Goal: Information Seeking & Learning: Learn about a topic

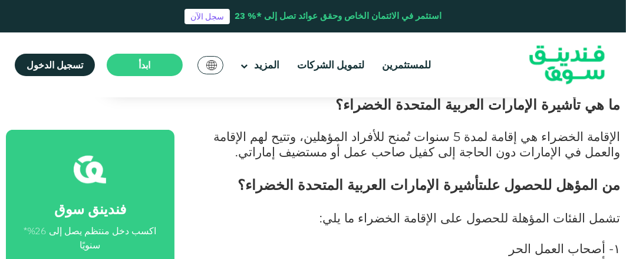
scroll to position [530, 0]
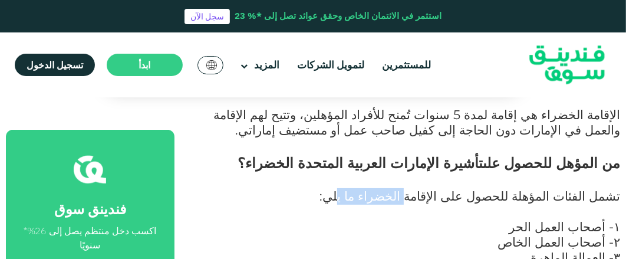
drag, startPoint x: 436, startPoint y: 188, endPoint x: 397, endPoint y: 190, distance: 38.4
click at [397, 190] on span "تشمل الفئات المؤهلة للحصول على الإقامة الخضراء ما يلي:" at bounding box center [470, 195] width 301 height 15
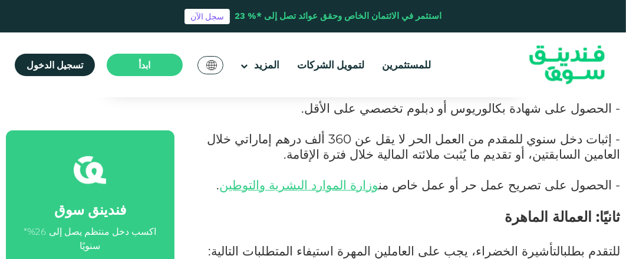
scroll to position [943, 0]
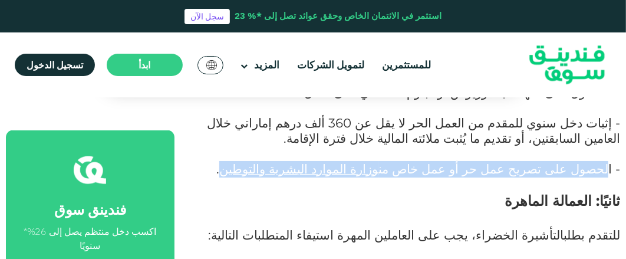
drag, startPoint x: 611, startPoint y: 139, endPoint x: 275, endPoint y: 149, distance: 335.7
click at [282, 162] on p "- الحصول على تصريح عمل حر أو عمل خاص من وزارة الموارد البشرية والتوطين ." at bounding box center [410, 177] width 419 height 31
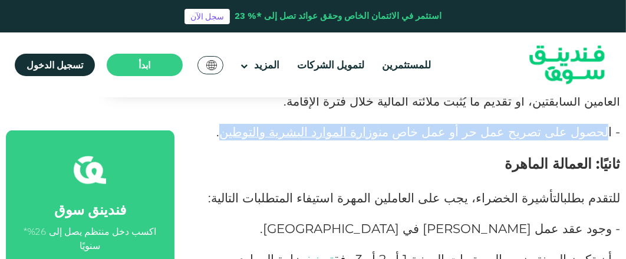
scroll to position [1002, 0]
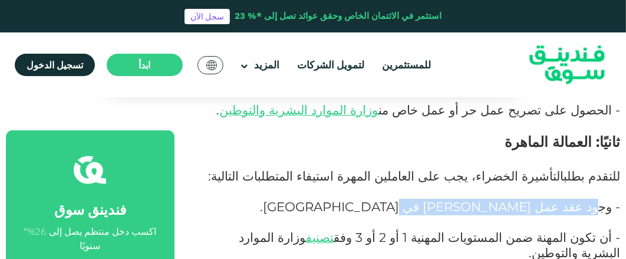
drag, startPoint x: 594, startPoint y: 176, endPoint x: 388, endPoint y: 172, distance: 205.8
click at [453, 200] on p "- وجود عقد عمل [PERSON_NAME] في [GEOGRAPHIC_DATA]." at bounding box center [410, 215] width 419 height 31
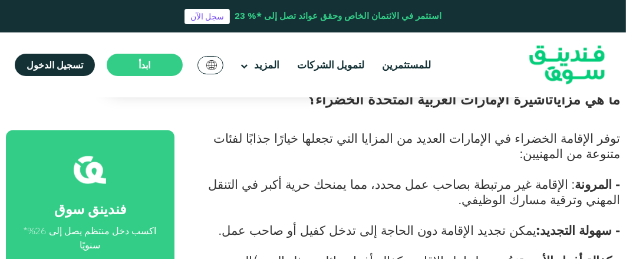
scroll to position [1474, 0]
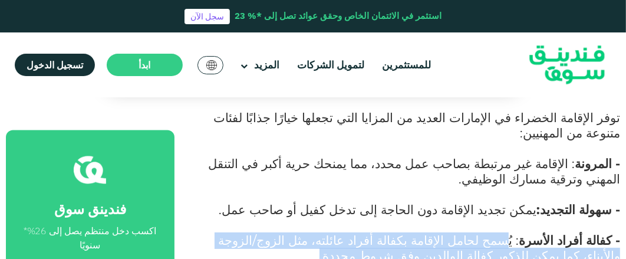
drag, startPoint x: 527, startPoint y: 146, endPoint x: 279, endPoint y: 166, distance: 249.1
click at [279, 234] on p "- كفالة أفراد الأسرة : يُسمح لحامل الإقامة بكفالة أفراد عائلته، مثل الزوج/الزوج…" at bounding box center [410, 257] width 419 height 46
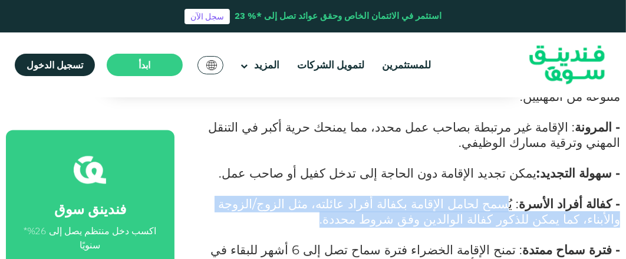
scroll to position [1533, 0]
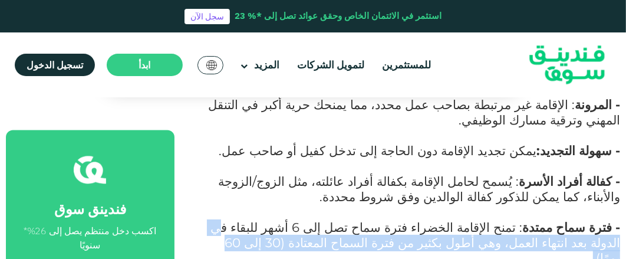
drag, startPoint x: 300, startPoint y: 137, endPoint x: 241, endPoint y: 150, distance: 60.5
click at [241, 221] on p "- فترة سماح ممتدة : تمنح الإقامة الخضراء فترة سماح تصل إلى 6 أشهر للبقاء في الد…" at bounding box center [410, 251] width 419 height 61
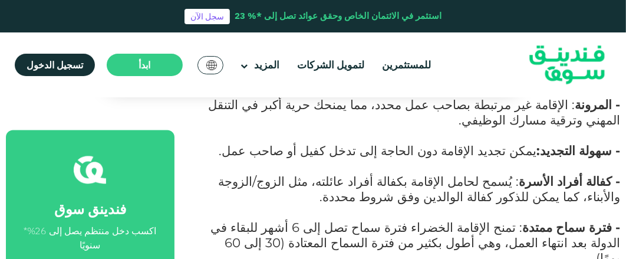
drag, startPoint x: 495, startPoint y: 182, endPoint x: 245, endPoint y: 198, distance: 250.6
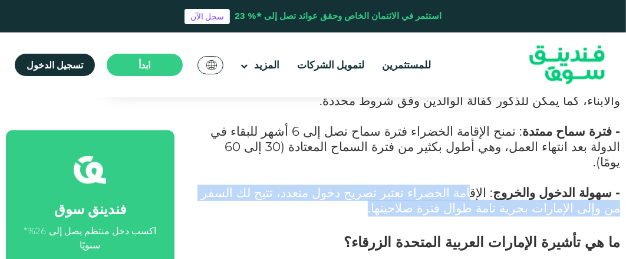
scroll to position [1651, 0]
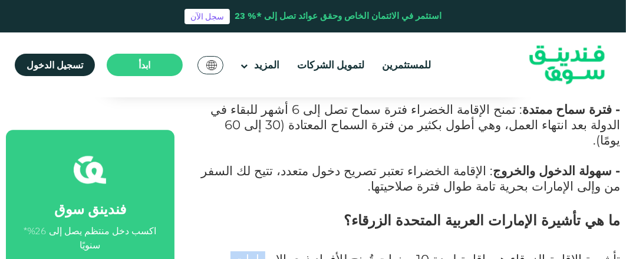
drag, startPoint x: 341, startPoint y: 149, endPoint x: 297, endPoint y: 179, distance: 53.6
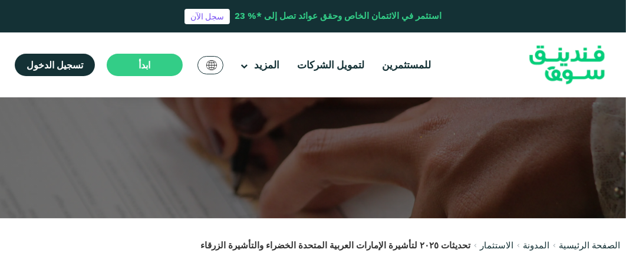
scroll to position [0, 0]
